Goal: Book appointment/travel/reservation

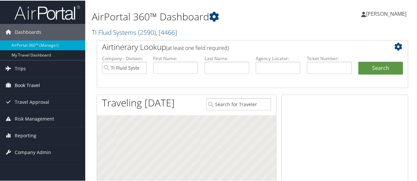
click at [33, 84] on span "Book Travel" at bounding box center [27, 84] width 25 height 16
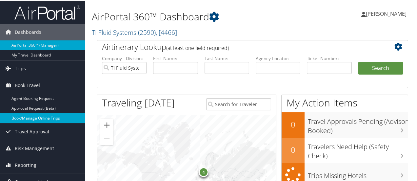
click at [27, 118] on link "Book/Manage Online Trips" at bounding box center [42, 117] width 85 height 10
